Goal: Task Accomplishment & Management: Complete application form

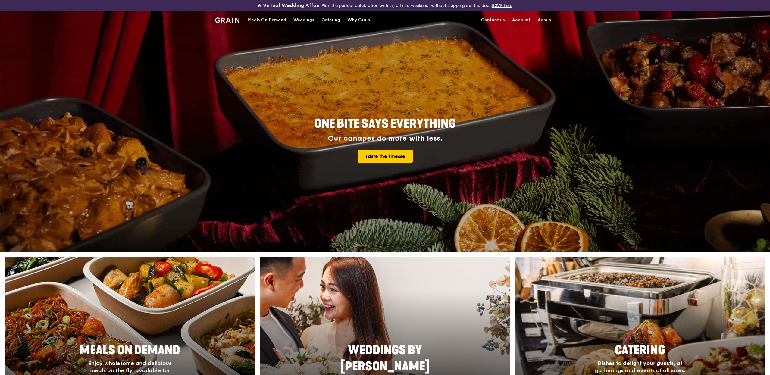
click at [536, 17] on link "Admin" at bounding box center [544, 20] width 21 height 18
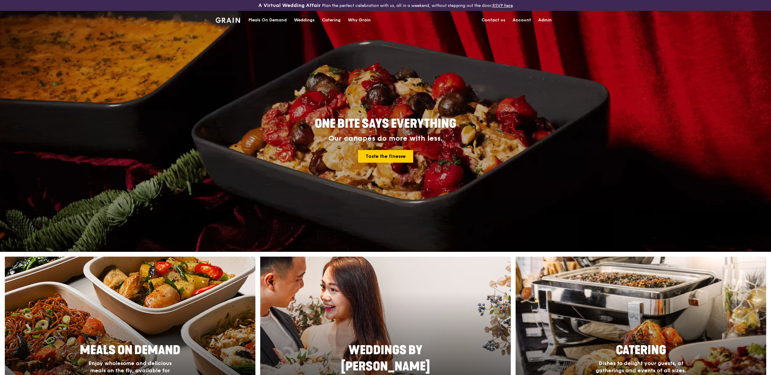
select select "100"
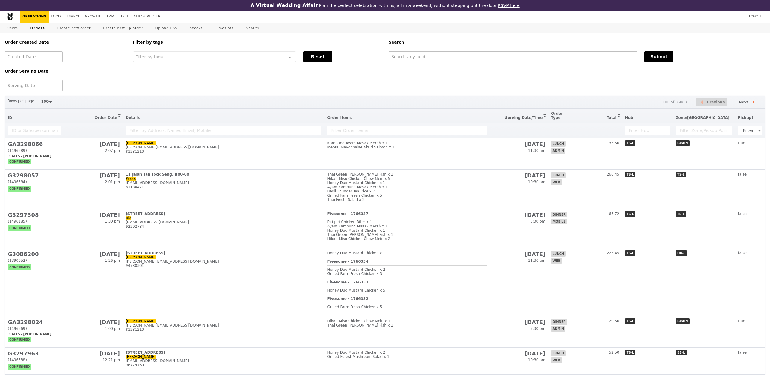
click at [19, 34] on div "Order Created Date" at bounding box center [65, 47] width 128 height 29
click at [19, 31] on link "Users" at bounding box center [13, 28] width 16 height 11
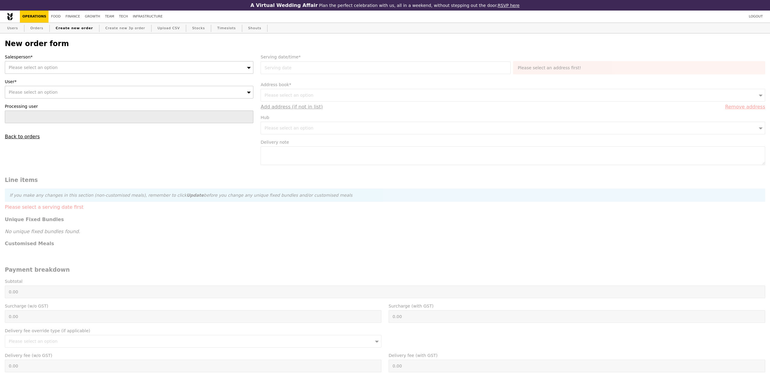
click at [125, 71] on div "Please select an option" at bounding box center [129, 67] width 249 height 13
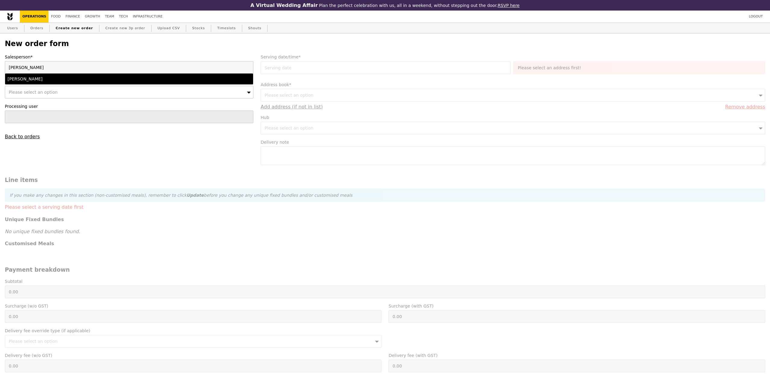
type input "[PERSON_NAME]"
click at [118, 79] on div "[PERSON_NAME]" at bounding box center [99, 79] width 182 height 6
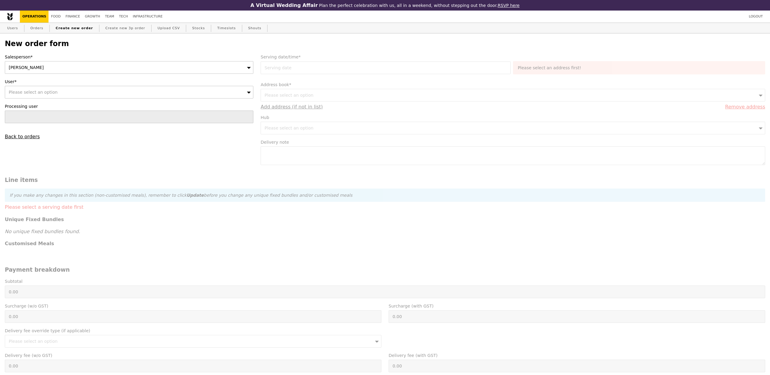
click at [118, 102] on div "Salesperson* [PERSON_NAME] User* Please select an option Processing user Back t…" at bounding box center [129, 97] width 256 height 86
click at [121, 98] on div "Please select an option" at bounding box center [129, 92] width 249 height 13
type input "[EMAIL_ADDRESS][DOMAIN_NAME]"
type input "Confirm"
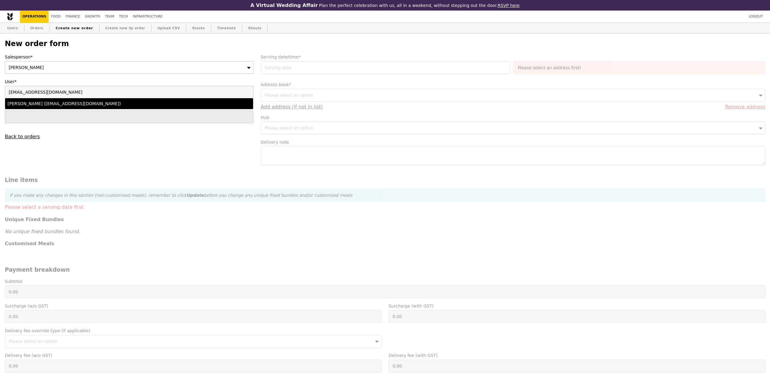
type input "[EMAIL_ADDRESS][DOMAIN_NAME]"
click at [102, 107] on div "[PERSON_NAME] ([EMAIL_ADDRESS][DOMAIN_NAME])" at bounding box center [99, 104] width 182 height 6
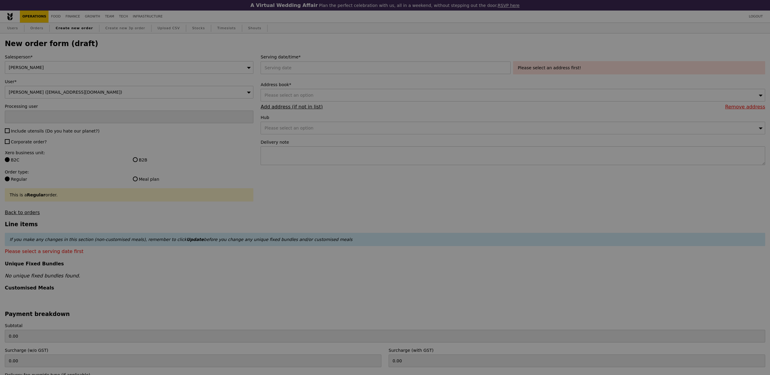
type input "Confirm"
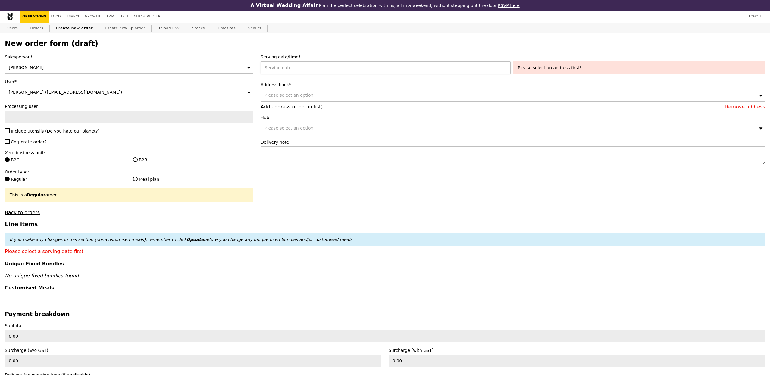
click at [318, 68] on div at bounding box center [387, 67] width 252 height 13
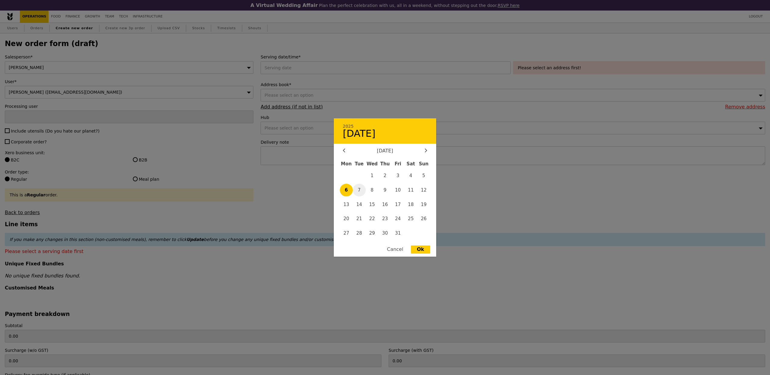
click at [358, 190] on span "7" at bounding box center [359, 190] width 13 height 13
type input "[DATE]"
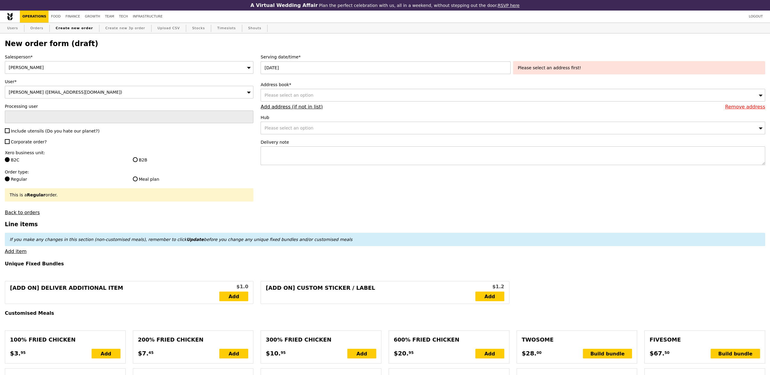
click at [571, 68] on div "Please select an address first!" at bounding box center [639, 68] width 243 height 6
click at [479, 85] on label "Address book*" at bounding box center [513, 85] width 505 height 6
click at [464, 94] on div "Please select an option" at bounding box center [513, 95] width 505 height 13
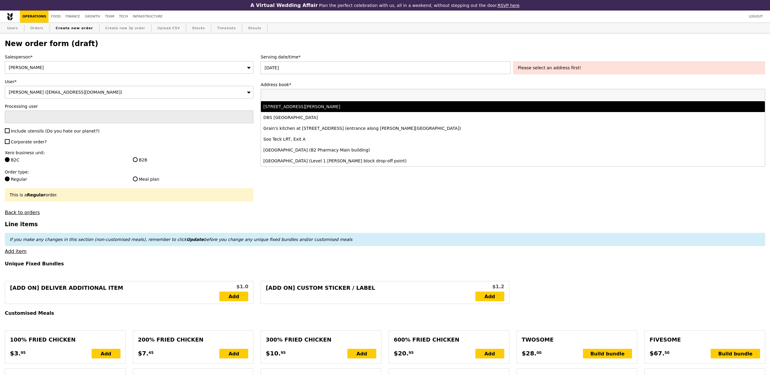
click at [424, 104] on div "[STREET_ADDRESS][PERSON_NAME]" at bounding box center [450, 107] width 374 height 6
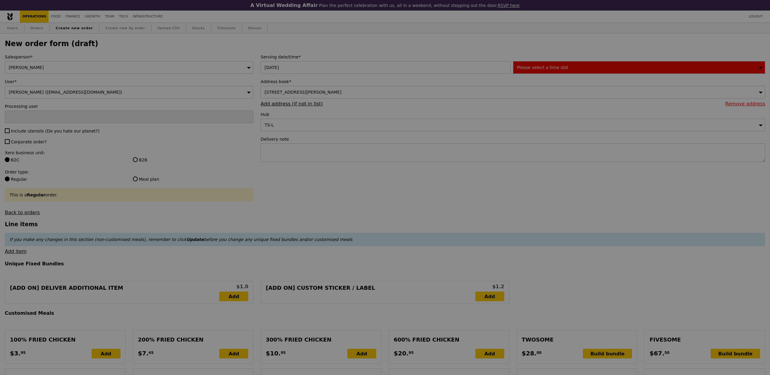
click at [555, 71] on div at bounding box center [385, 187] width 770 height 375
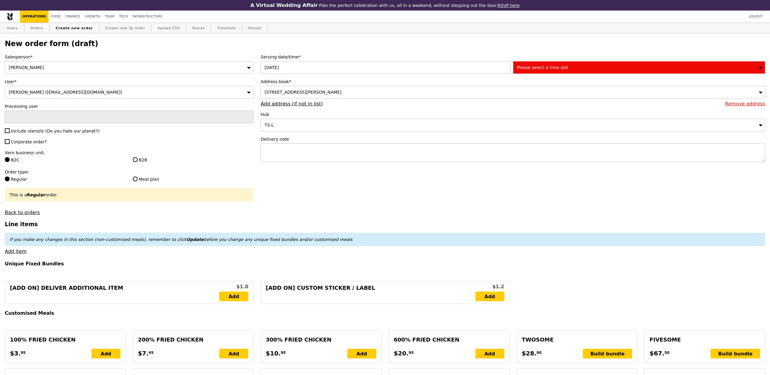
click at [556, 70] on div "Please select a time slot" at bounding box center [639, 67] width 252 height 13
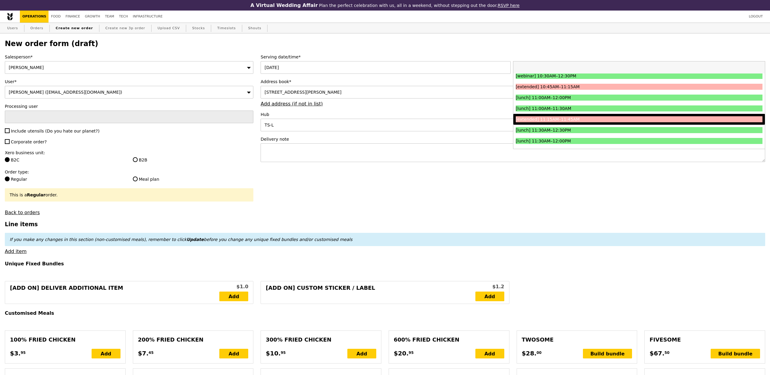
scroll to position [183, 0]
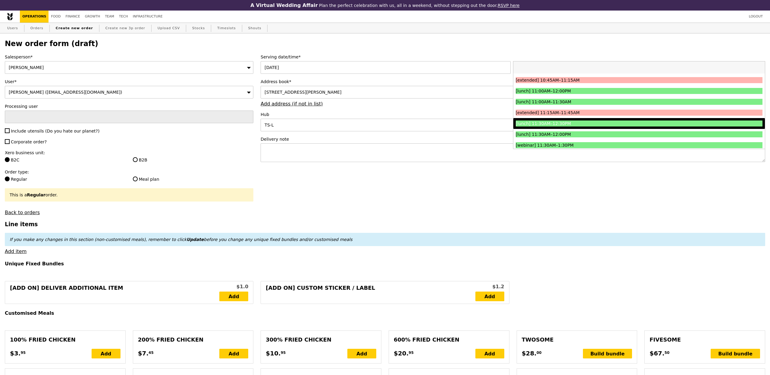
click at [556, 124] on div "[lunch] 11:30AM–12:30PM" at bounding box center [608, 124] width 185 height 6
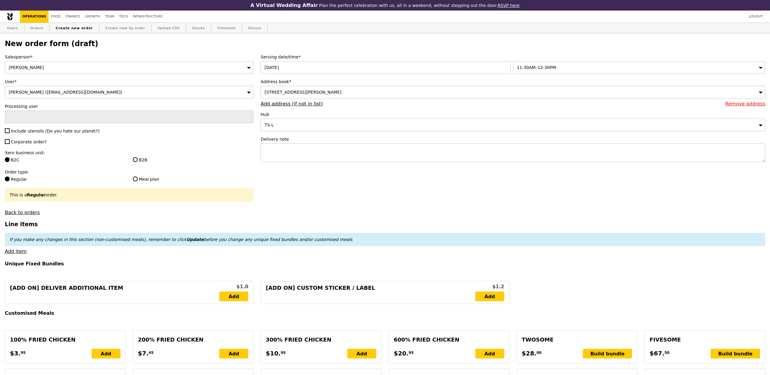
type input "Confirm"
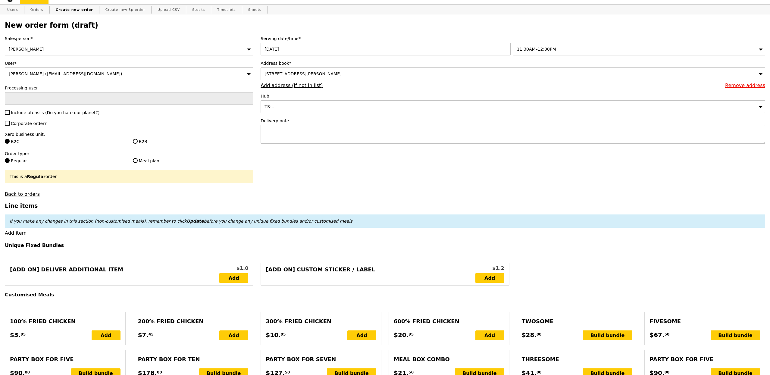
scroll to position [22, 0]
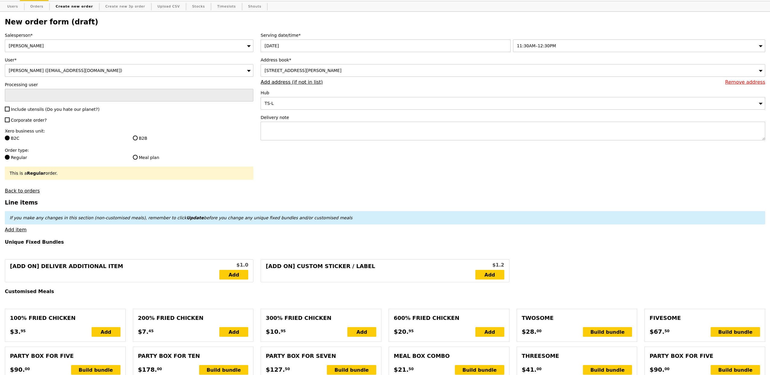
click at [64, 106] on div "Salesperson* [PERSON_NAME] User* Salma Salbiyana ([EMAIL_ADDRESS][DOMAIN_NAME])…" at bounding box center [129, 113] width 256 height 162
click at [58, 112] on label "Include utensils (Do you hate our planet?)" at bounding box center [129, 109] width 249 height 6
click at [10, 111] on input "Include utensils (Do you hate our planet?)" at bounding box center [7, 109] width 5 height 5
checkbox input "true"
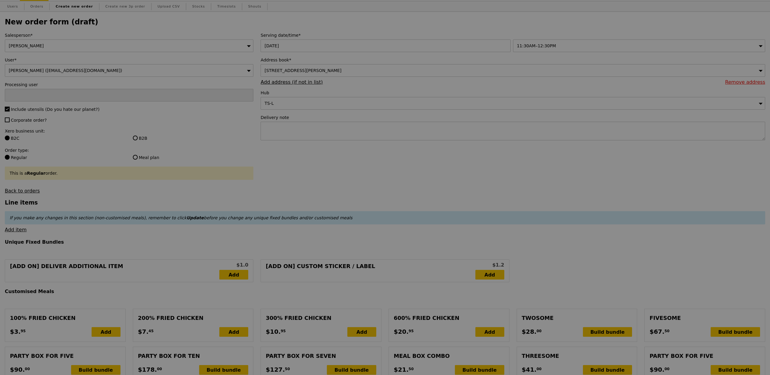
type input "Confirm"
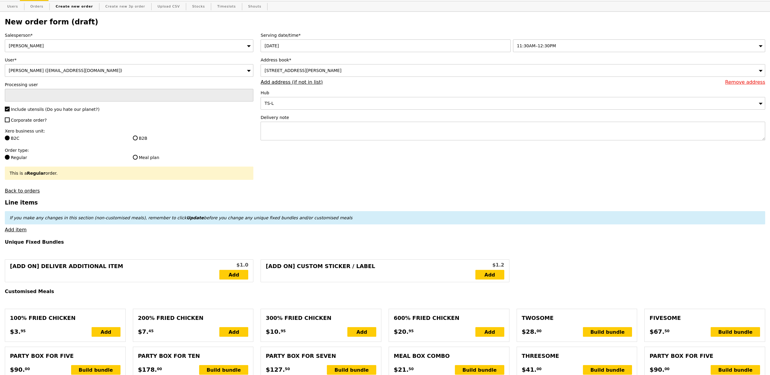
click at [39, 118] on span "Corporate order?" at bounding box center [29, 120] width 36 height 5
click at [10, 118] on input "Corporate order?" at bounding box center [7, 120] width 5 height 5
checkbox input "true"
click at [142, 139] on label "B2B" at bounding box center [193, 138] width 121 height 6
click at [138, 139] on input "B2B" at bounding box center [135, 138] width 5 height 5
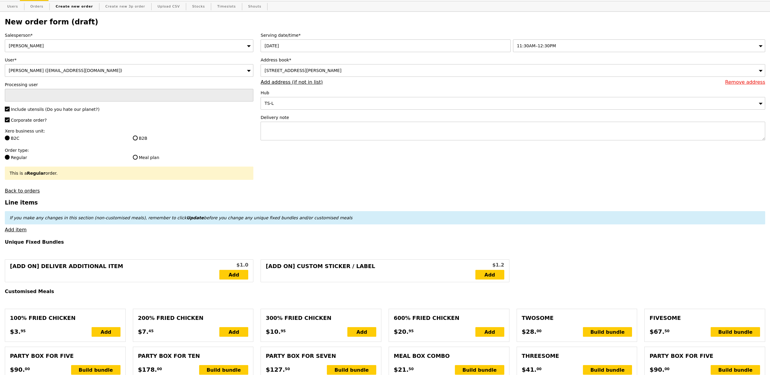
radio input "true"
type input "Loading..."
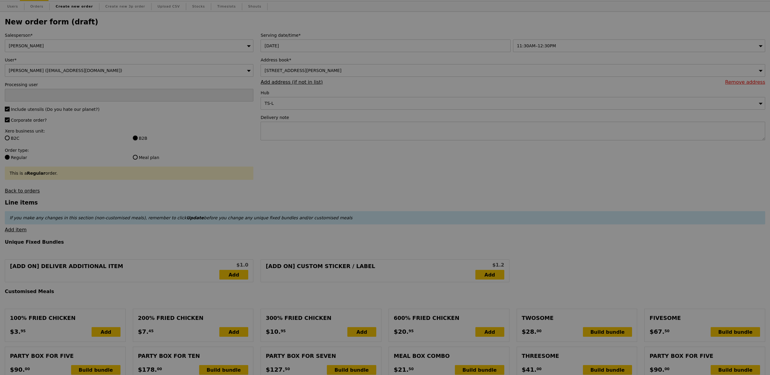
type input "13.76"
type input "15.00"
type input "Confirm"
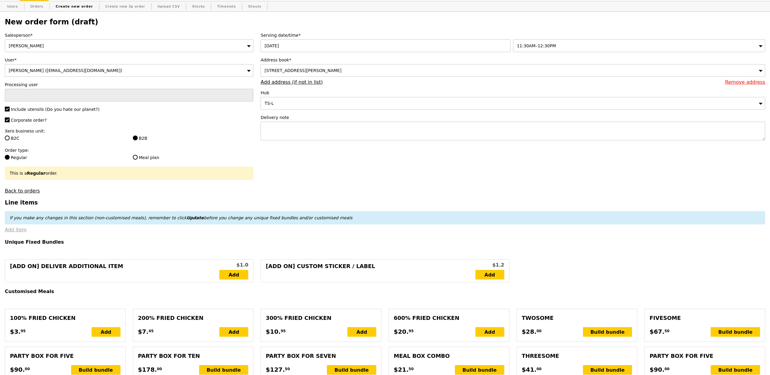
click at [9, 232] on link "Add item" at bounding box center [16, 230] width 22 height 6
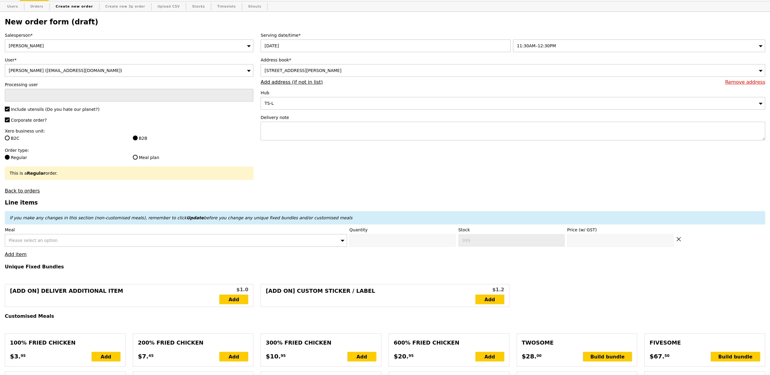
click at [108, 246] on div "Please select an option" at bounding box center [176, 240] width 342 height 13
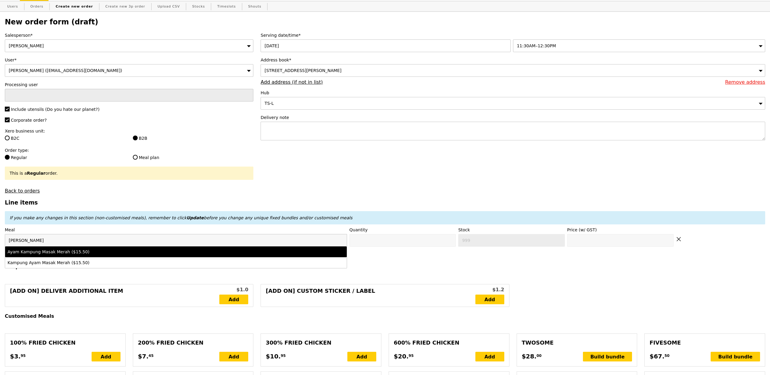
type input "[PERSON_NAME]"
click at [118, 254] on div "Ayam Kampung Masak Merah ($15.50)" at bounding box center [134, 252] width 253 height 6
type input "Confirm anyway"
type input "0"
type input "448"
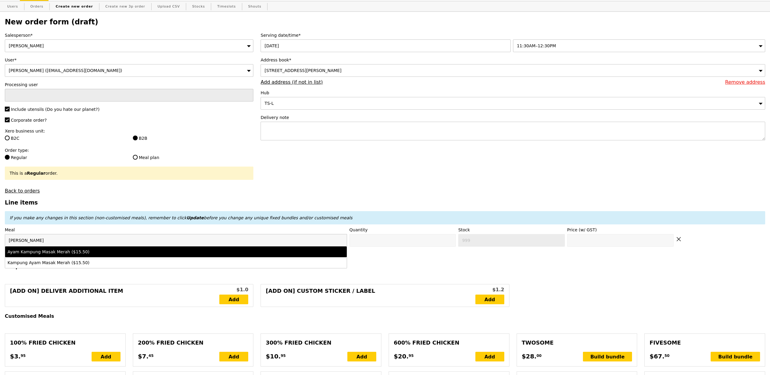
type input "15.5"
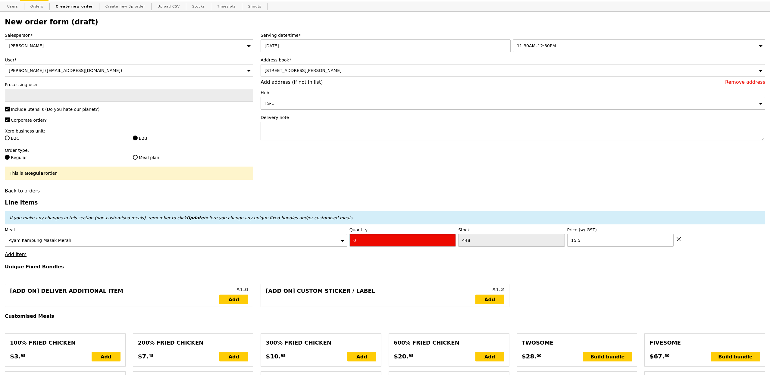
click at [369, 240] on input "0" at bounding box center [403, 240] width 106 height 13
type input "Confirm"
type input "1"
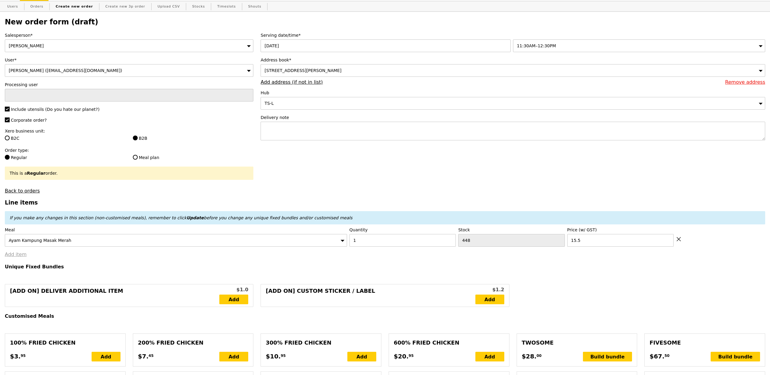
type input "Loading..."
click at [15, 257] on link "Add item" at bounding box center [16, 255] width 22 height 6
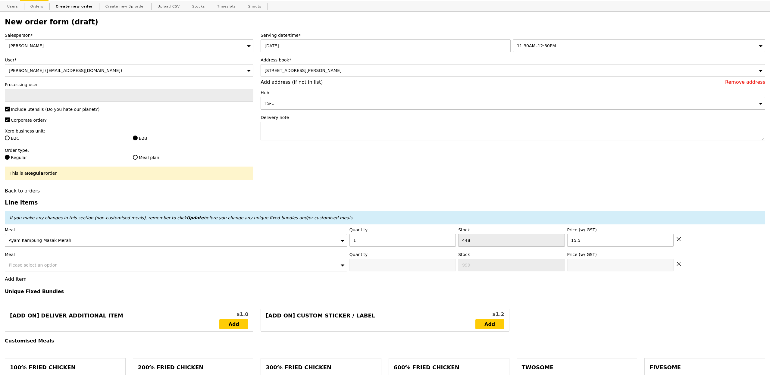
type input "15.50"
type input "30.50"
click at [33, 268] on span "Please select an option" at bounding box center [33, 265] width 49 height 5
type input "Confirm"
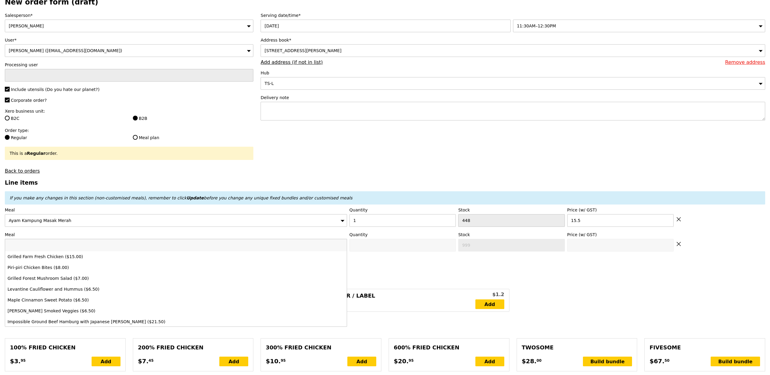
scroll to position [41, 0]
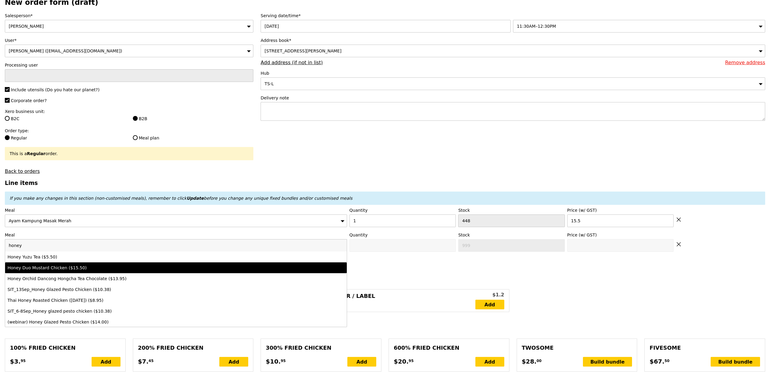
type input "honey"
click at [170, 269] on div "Honey Duo Mustard Chicken ($15.50)" at bounding box center [134, 268] width 253 height 6
type input "Confirm anyway"
type input "0"
type input "427"
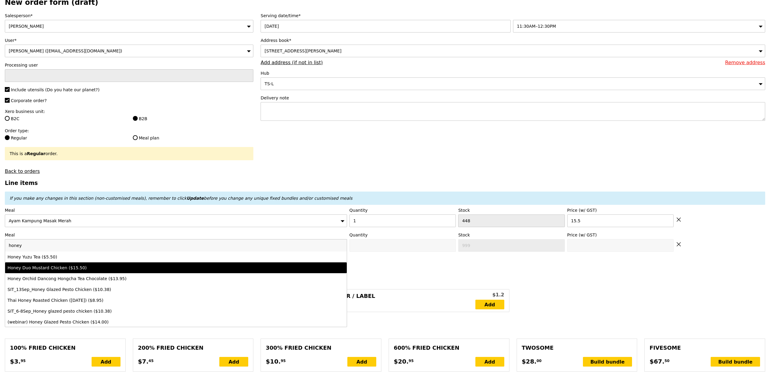
type input "15.5"
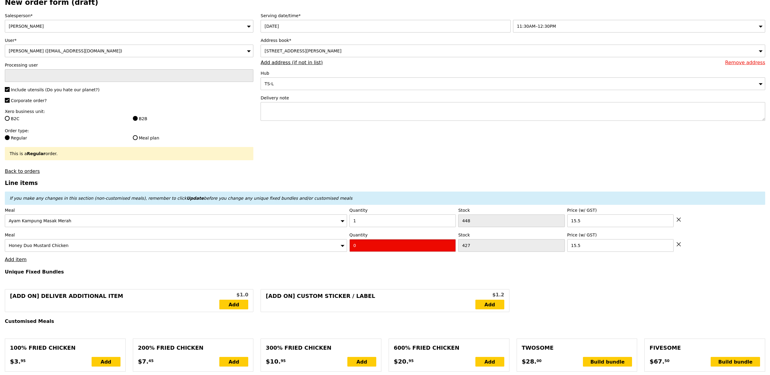
click at [414, 247] on input "0" at bounding box center [403, 245] width 106 height 13
type input "Confirm"
type input "1"
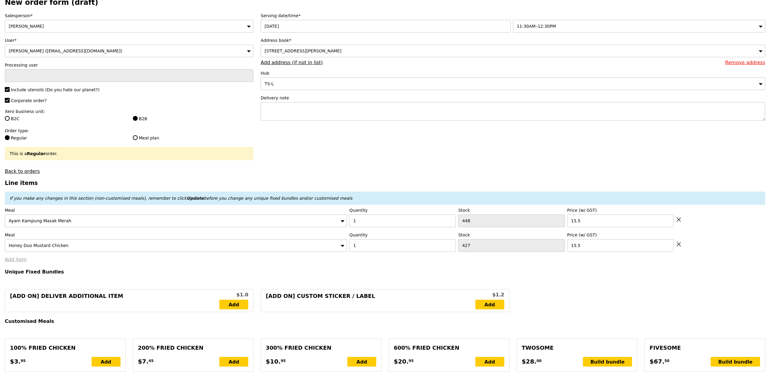
click at [19, 262] on link "Add item" at bounding box center [16, 260] width 22 height 6
type input "Loading..."
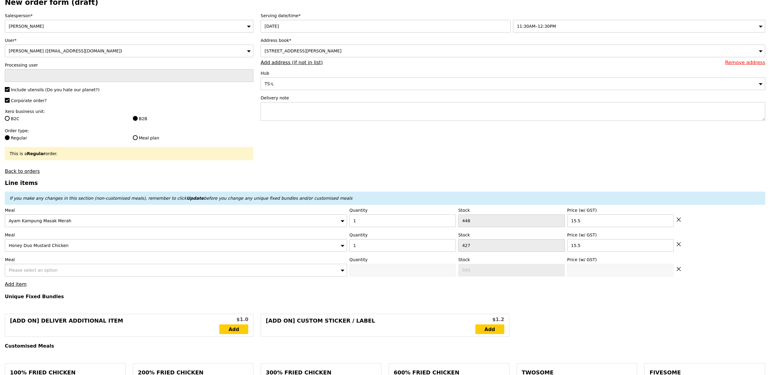
type input "31.00"
type input "46.00"
click at [46, 273] on span "Please select an option" at bounding box center [33, 270] width 49 height 5
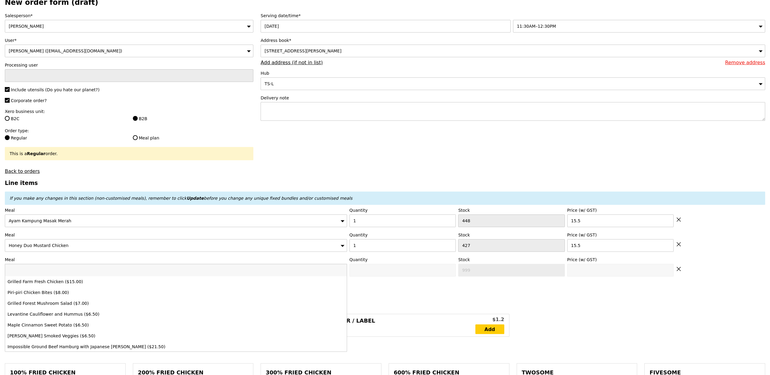
type input "Confirm"
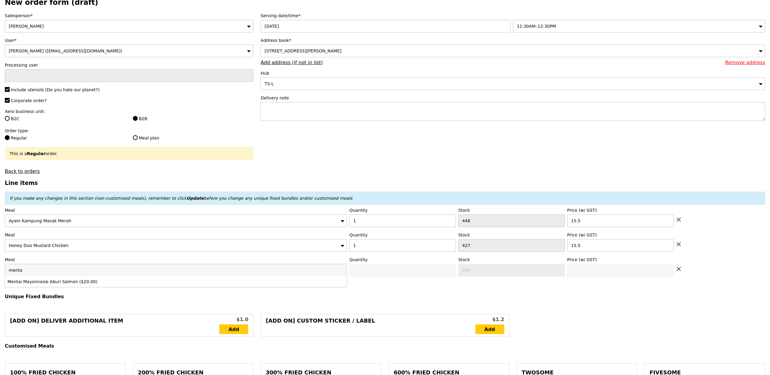
click at [70, 276] on input "menta" at bounding box center [176, 270] width 342 height 12
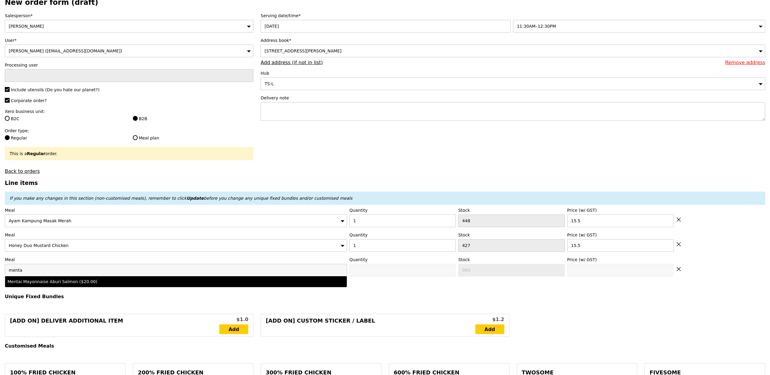
type input "menta"
click at [70, 280] on li "Mentai Mayonnaise Aburi Salmon ($20.00)" at bounding box center [176, 281] width 342 height 11
type input "Confirm anyway"
type input "0"
type input "476"
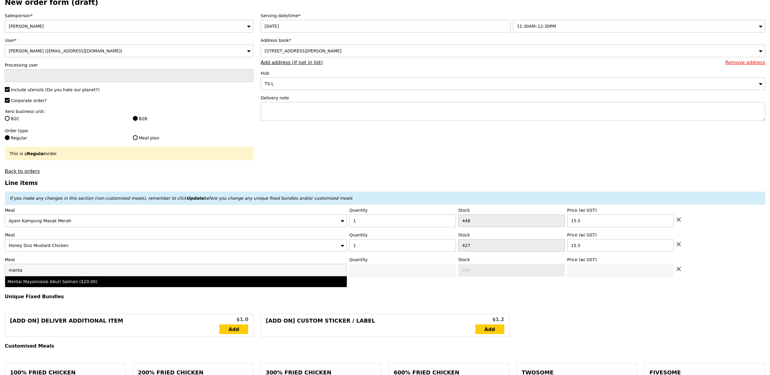
type input "20.0"
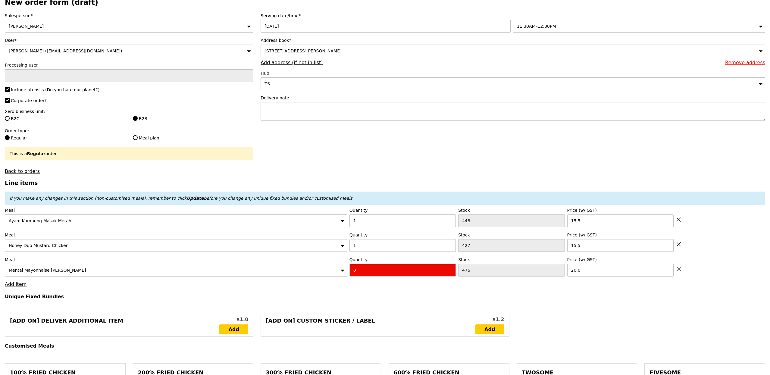
click at [358, 268] on input "0" at bounding box center [403, 270] width 106 height 13
type input "Confirm"
type input "1"
click at [297, 276] on div "Mentai Mayonnaise [PERSON_NAME]" at bounding box center [176, 270] width 342 height 13
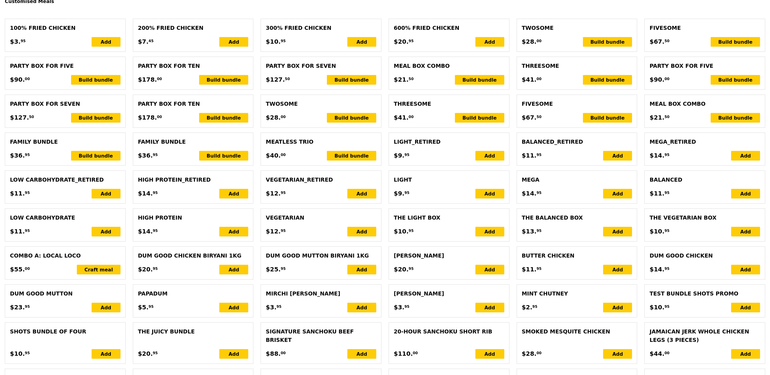
type input "Loading..."
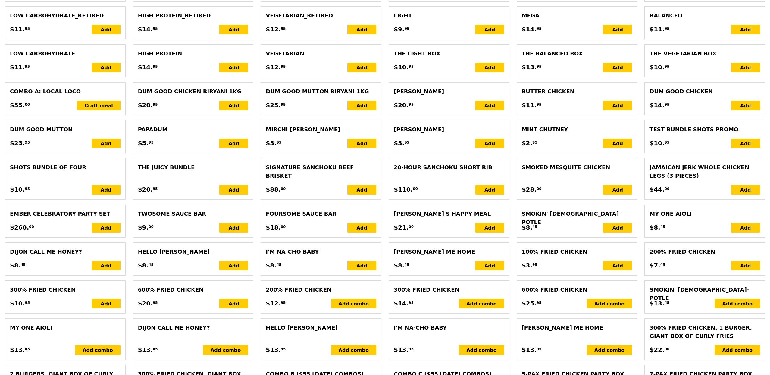
type input "51.00"
type input "66.00"
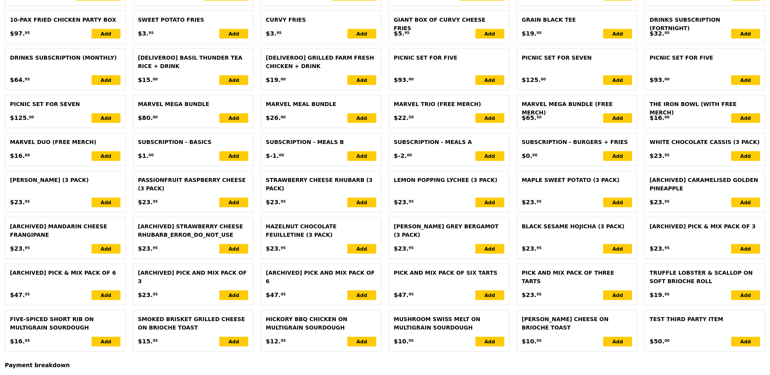
type input "Confirm"
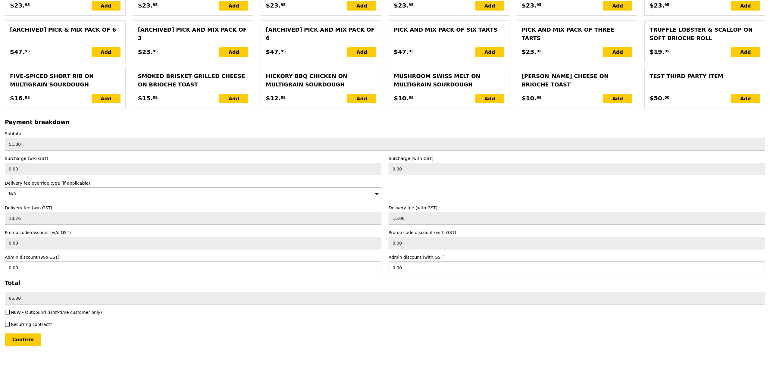
click at [417, 267] on input "0.00" at bounding box center [577, 268] width 377 height 13
type input "66"
type input "60.55"
type input "0.00"
click at [379, 274] on div "Payment breakdown Subtotal 51.00 Surcharge (w/o GST) 0.00 Surcharge (with GST) …" at bounding box center [385, 212] width 761 height 186
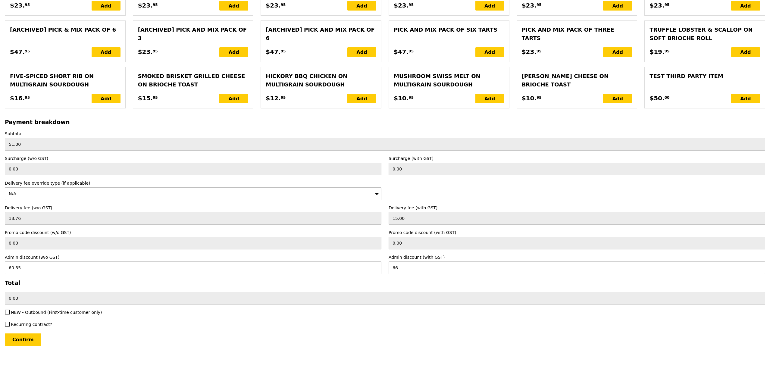
type input "Loading..."
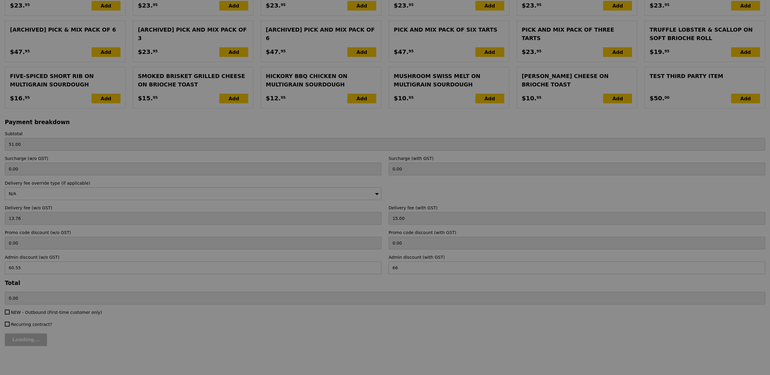
type input "66.00"
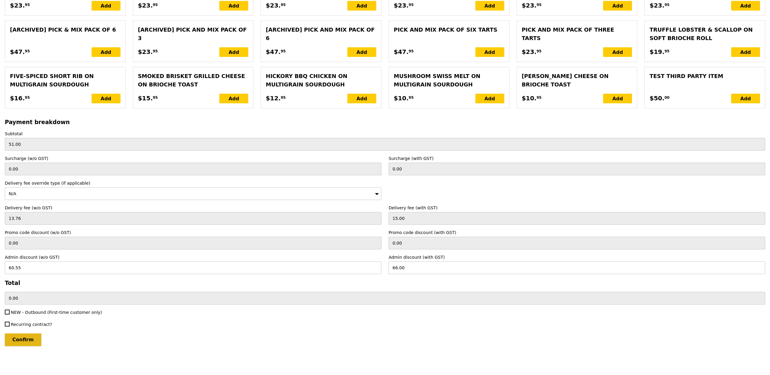
click at [32, 336] on input "Confirm" at bounding box center [23, 340] width 36 height 13
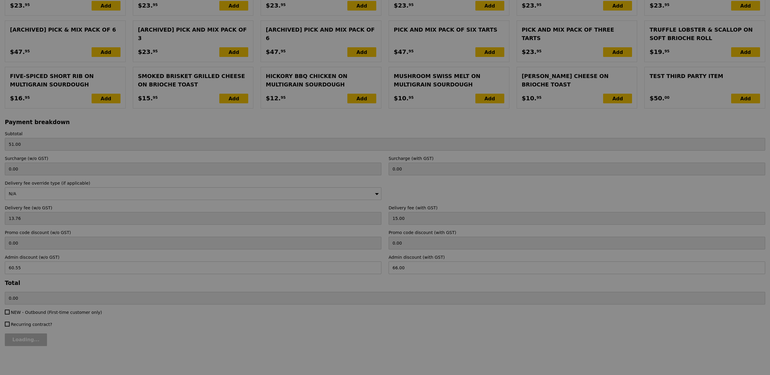
type input "Loading..."
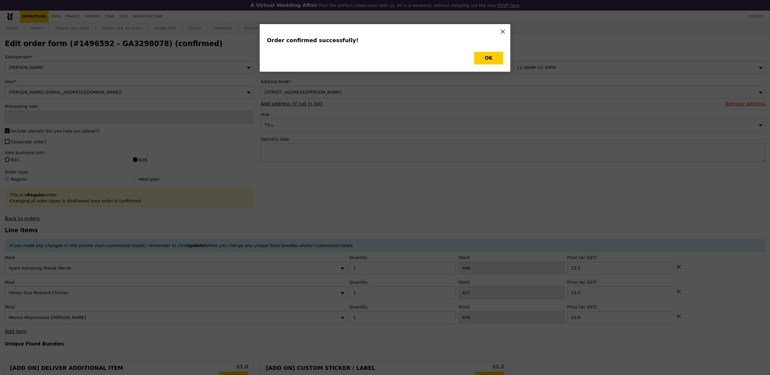
type input "[PERSON_NAME]"
type input "Loading..."
checkbox input "false"
type input "476"
type input "20.00"
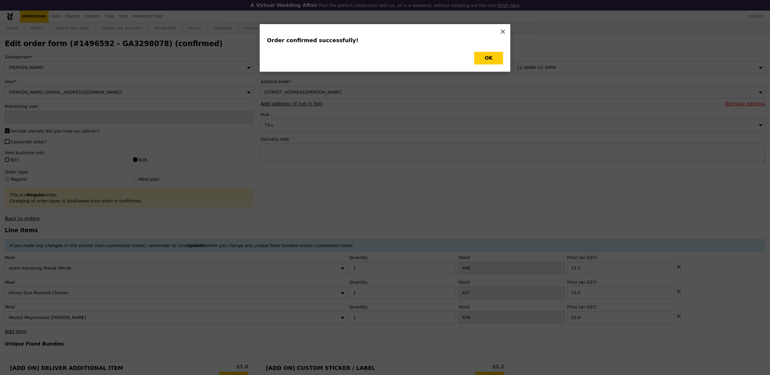
type input "15.50"
type input "448"
type input "15.50"
type input "475"
type input "426"
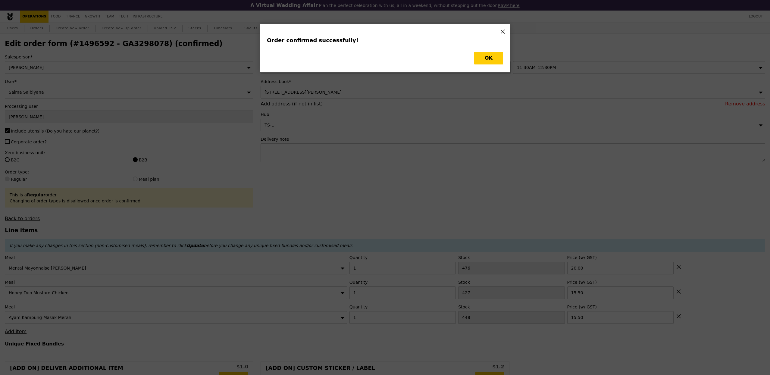
type input "447"
type input "Update"
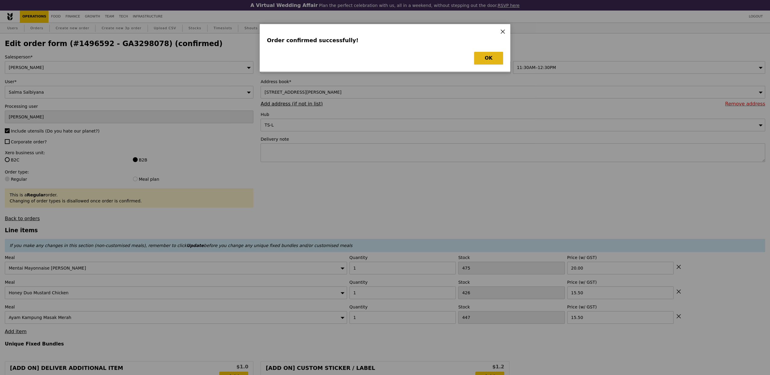
click at [490, 54] on button "OK" at bounding box center [488, 58] width 29 height 13
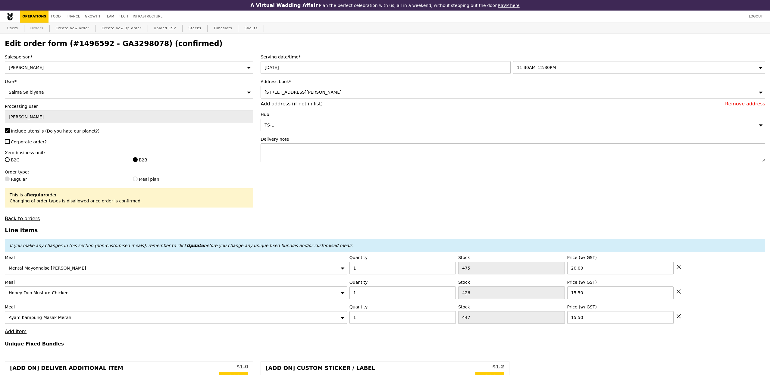
click at [29, 30] on link "Orders" at bounding box center [37, 28] width 18 height 11
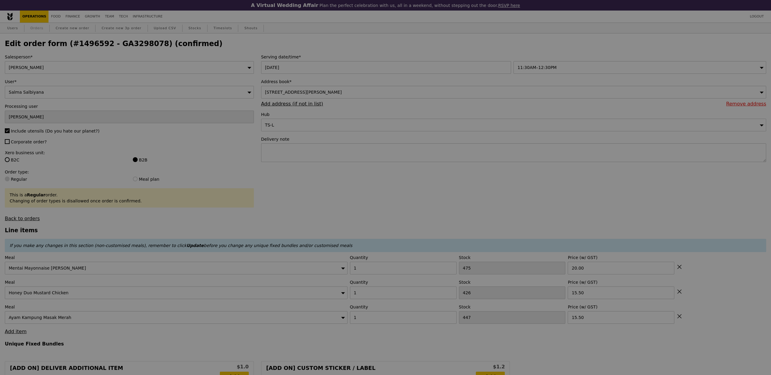
select select "100"
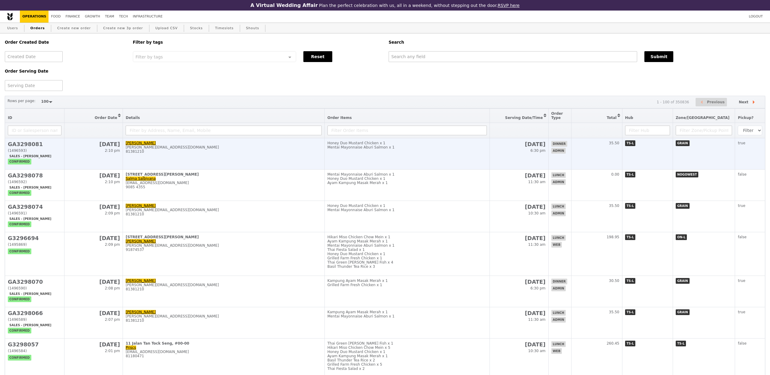
click at [234, 167] on td "[PERSON_NAME] [PERSON_NAME][EMAIL_ADDRESS][DOMAIN_NAME] 81381210" at bounding box center [224, 153] width 202 height 31
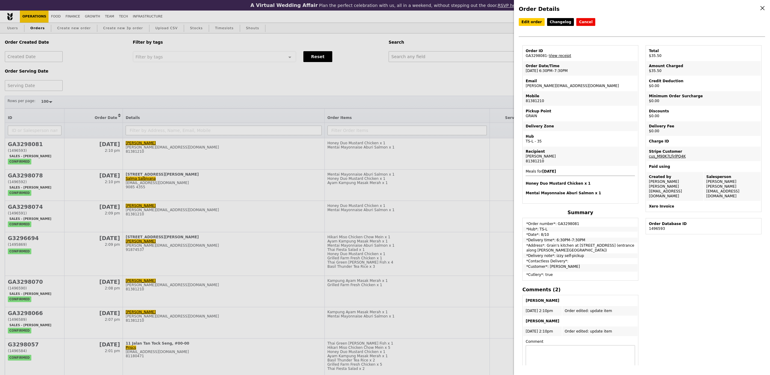
click at [268, 104] on div "Order Details Edit order Changelog Cancel Order ID GA3298081 – View receipt Ord…" at bounding box center [385, 187] width 770 height 375
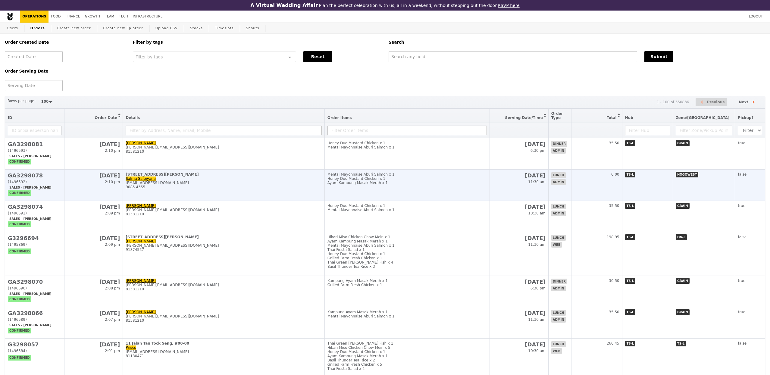
click at [247, 177] on div "[STREET_ADDRESS][PERSON_NAME]" at bounding box center [224, 174] width 196 height 4
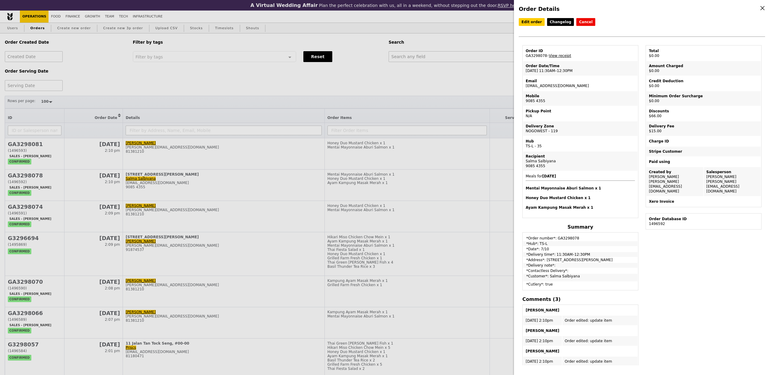
click at [573, 57] on td "Order ID GA3298078 – View receipt" at bounding box center [580, 53] width 114 height 14
click at [569, 56] on link "View receipt" at bounding box center [560, 56] width 22 height 4
